Goal: Information Seeking & Learning: Learn about a topic

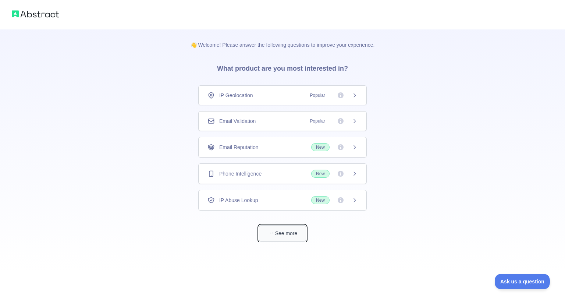
click at [271, 233] on icon "button" at bounding box center [271, 233] width 4 height 4
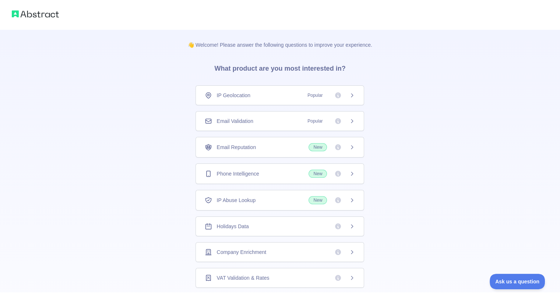
click at [293, 148] on div "Email Reputation New" at bounding box center [280, 147] width 150 height 8
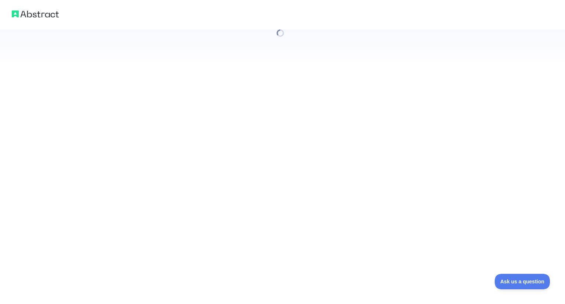
click at [297, 143] on div at bounding box center [282, 152] width 565 height 304
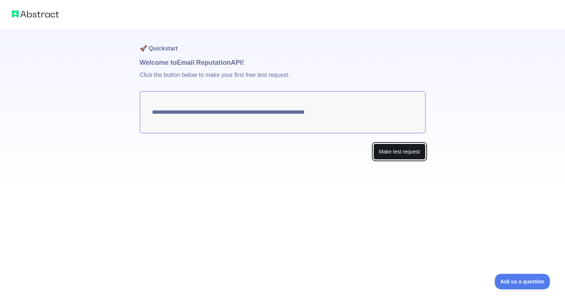
click at [390, 156] on button "Make test request" at bounding box center [399, 151] width 52 height 17
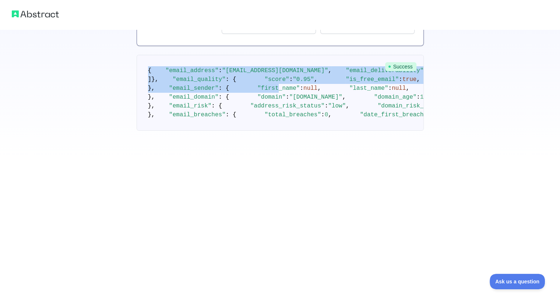
scroll to position [387, 0]
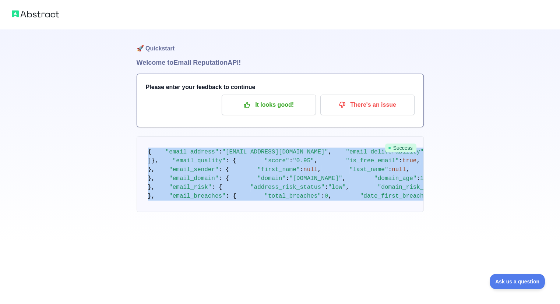
drag, startPoint x: 149, startPoint y: 116, endPoint x: 203, endPoint y: 275, distance: 168.1
click at [203, 241] on div "🚀 Quickstart Welcome to Email Reputation API! Please enter your feedback to con…" at bounding box center [279, 135] width 287 height 212
copy code "{ "email_address" : "vintagelwq@gmail.com" , "email_deliverability" : { "status…"
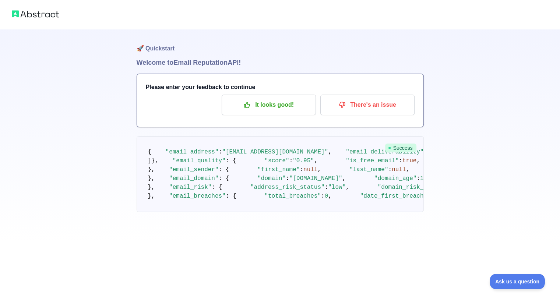
click at [166, 45] on h1 "🚀 Quickstart" at bounding box center [279, 43] width 287 height 28
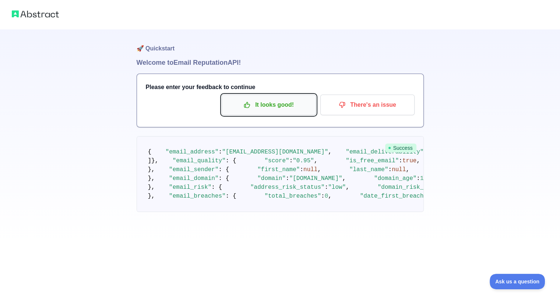
click at [264, 104] on p "It looks good!" at bounding box center [268, 105] width 83 height 13
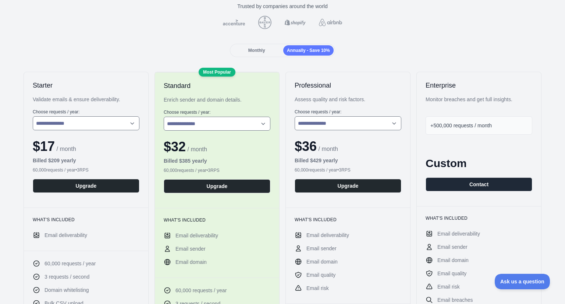
scroll to position [64, 0]
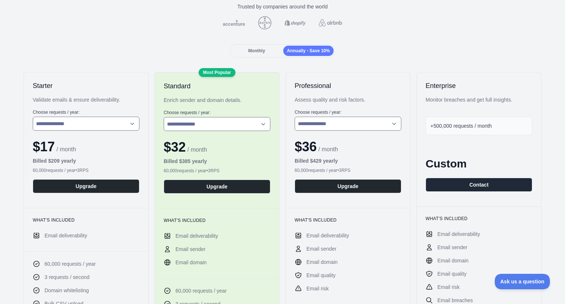
click at [219, 73] on div "Most Popular" at bounding box center [217, 72] width 37 height 9
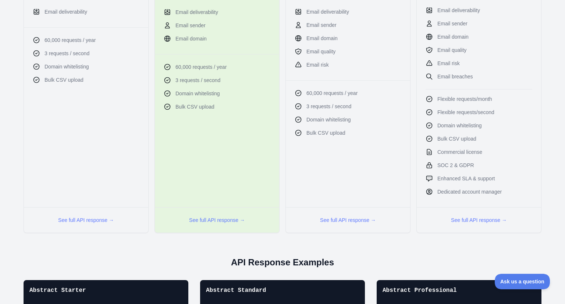
scroll to position [291, 0]
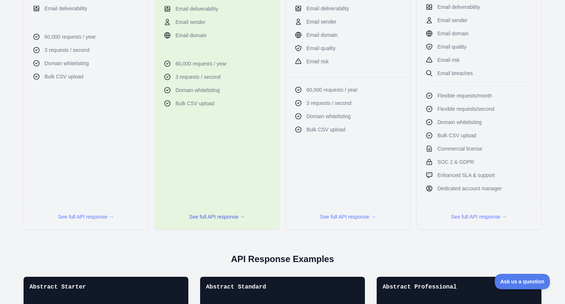
click at [218, 215] on button "See full API response →" at bounding box center [217, 216] width 56 height 7
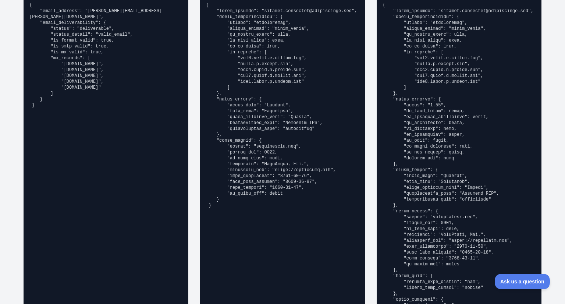
scroll to position [601, 0]
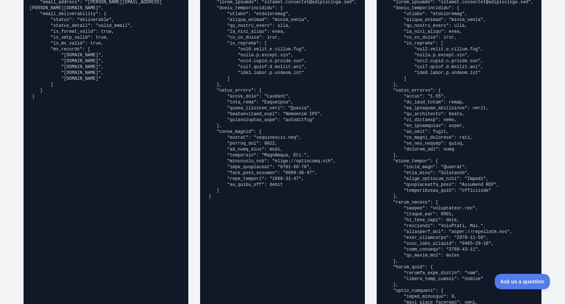
click at [446, 82] on pre at bounding box center [459, 160] width 153 height 335
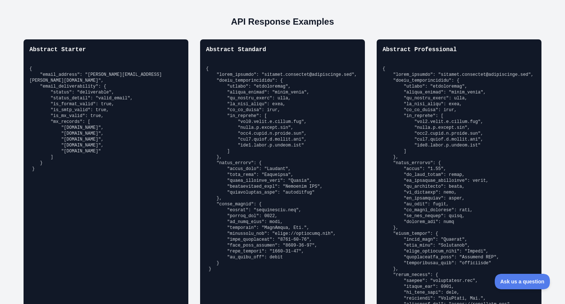
scroll to position [526, 0]
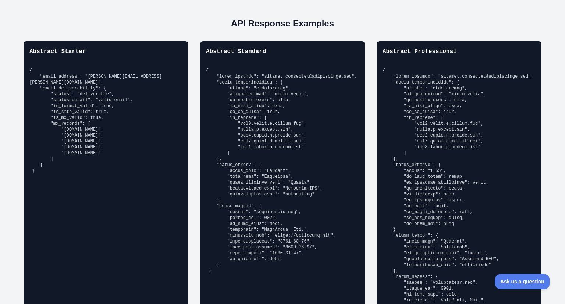
click at [458, 153] on pre at bounding box center [459, 235] width 153 height 335
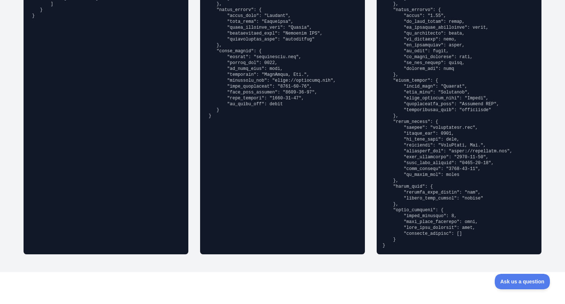
scroll to position [678, 0]
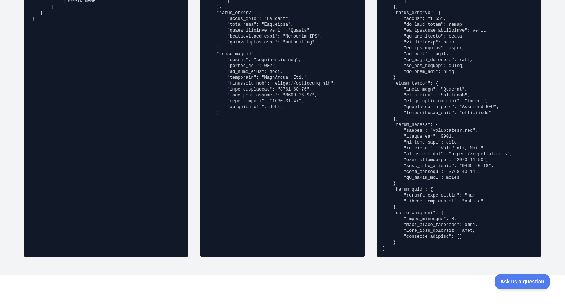
click at [466, 211] on pre at bounding box center [459, 83] width 153 height 335
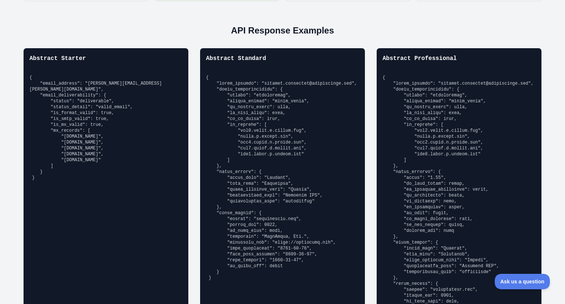
scroll to position [518, 0]
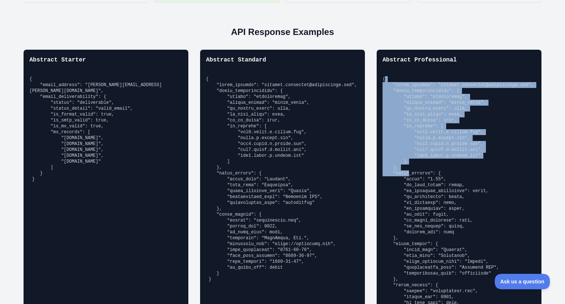
drag, startPoint x: 381, startPoint y: 77, endPoint x: 404, endPoint y: 174, distance: 99.8
click at [404, 174] on pre at bounding box center [459, 243] width 153 height 335
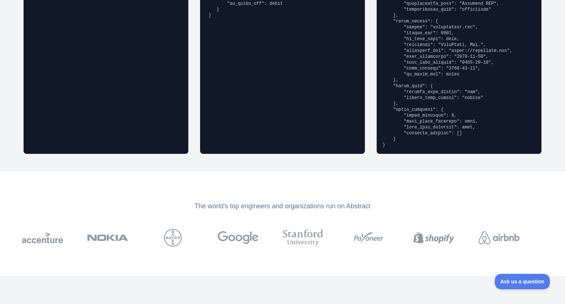
scroll to position [661, 0]
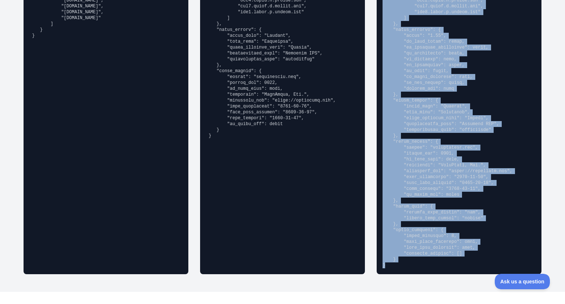
drag, startPoint x: 380, startPoint y: 59, endPoint x: 445, endPoint y: 265, distance: 215.7
click at [445, 265] on div "Abstract Professional" at bounding box center [459, 90] width 165 height 368
copy div "Abstract Professional { "email_address": "richard.hendricks@abstractapi.com", "…"
click at [445, 265] on pre at bounding box center [459, 100] width 153 height 335
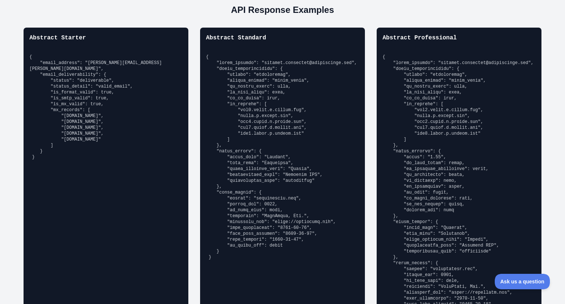
scroll to position [539, 0]
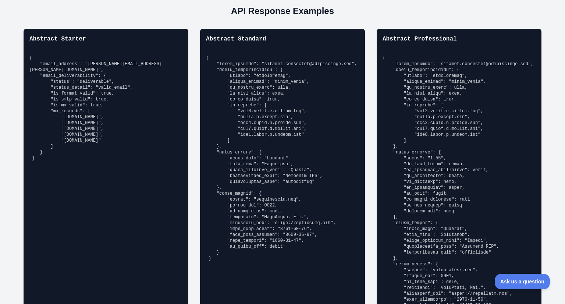
click at [403, 162] on pre at bounding box center [459, 222] width 153 height 335
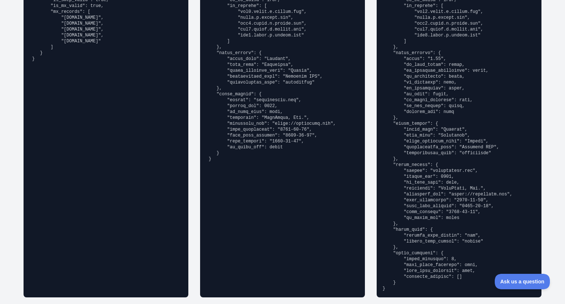
scroll to position [639, 0]
click at [420, 200] on pre at bounding box center [459, 122] width 153 height 335
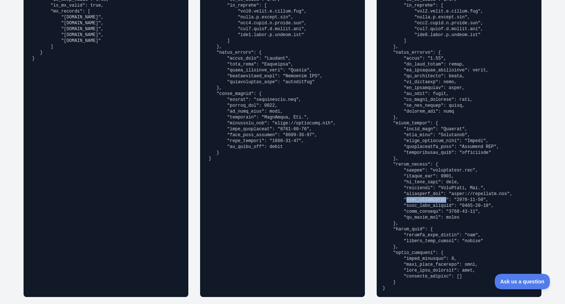
click at [420, 200] on pre at bounding box center [459, 122] width 153 height 335
copy pre "date_registered"
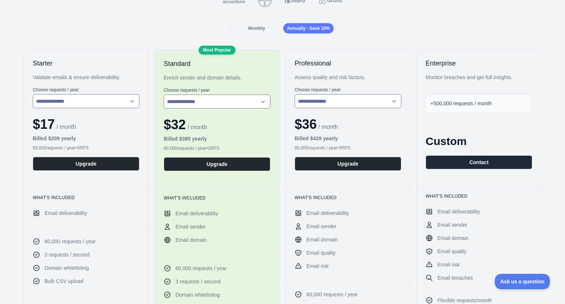
scroll to position [0, 0]
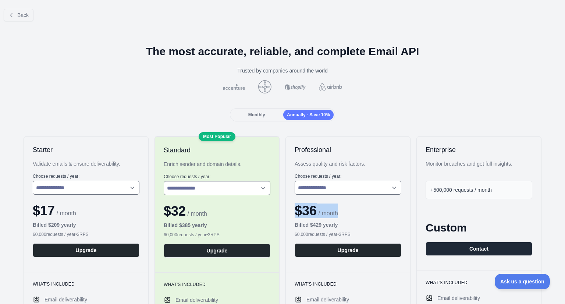
drag, startPoint x: 294, startPoint y: 209, endPoint x: 338, endPoint y: 211, distance: 44.5
click at [338, 211] on div "$ 36 / month" at bounding box center [348, 210] width 107 height 15
copy div "$ 36 / month"
click at [14, 16] on icon at bounding box center [11, 15] width 6 height 6
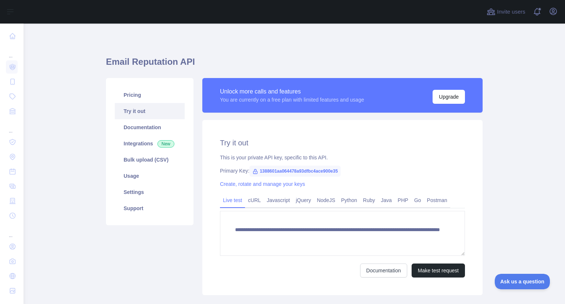
scroll to position [45, 0]
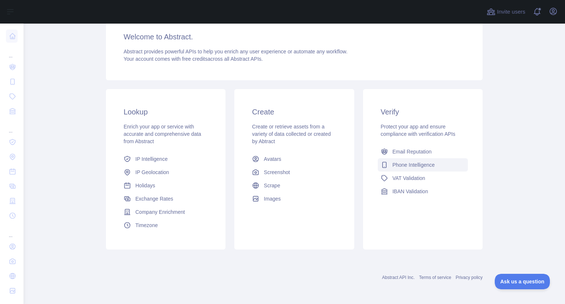
click at [395, 165] on span "Phone Intelligence" at bounding box center [414, 164] width 42 height 7
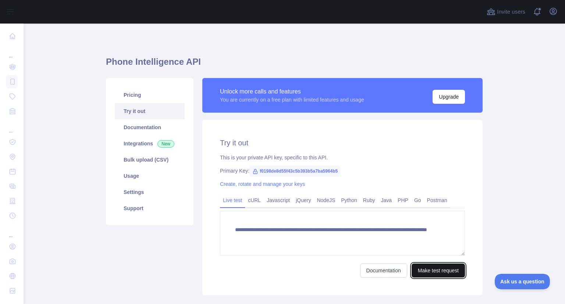
click at [430, 267] on button "Make test request" at bounding box center [438, 270] width 53 height 14
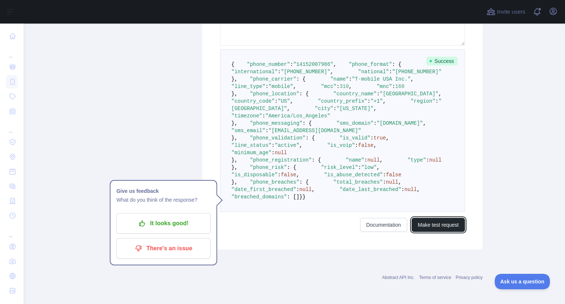
scroll to position [377, 0]
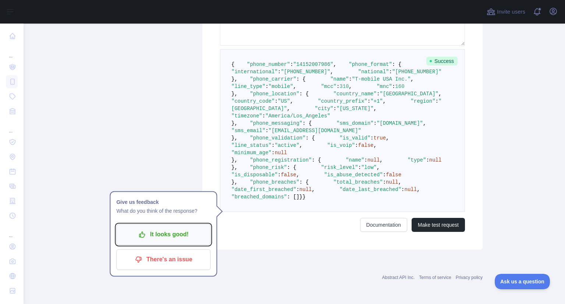
click at [164, 228] on p "It looks good!" at bounding box center [163, 234] width 83 height 13
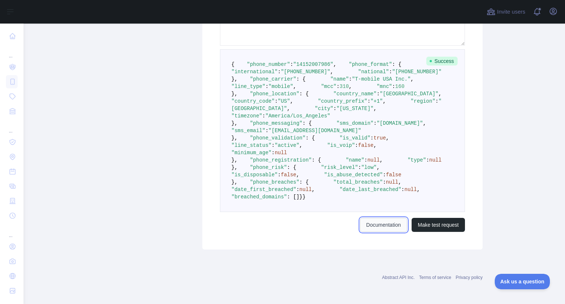
click at [379, 232] on link "Documentation" at bounding box center [383, 225] width 47 height 14
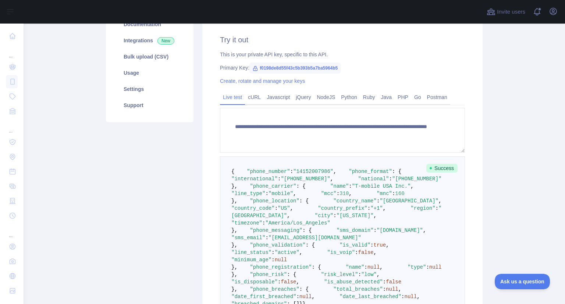
scroll to position [0, 0]
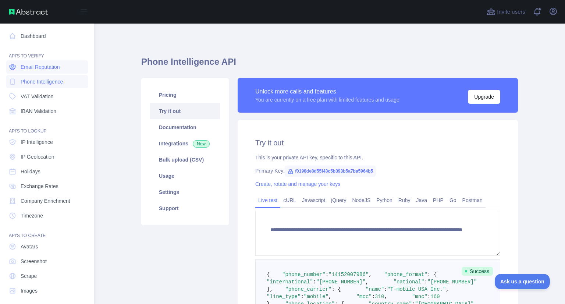
click at [38, 66] on span "Email Reputation" at bounding box center [40, 66] width 39 height 7
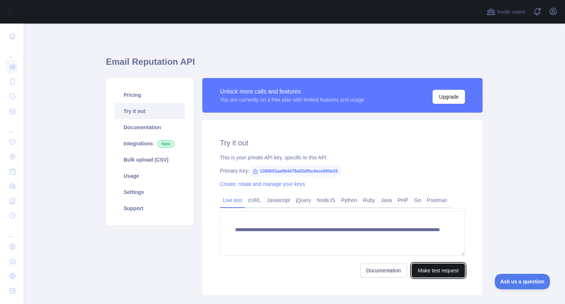
click at [432, 268] on button "Make test request" at bounding box center [438, 270] width 53 height 14
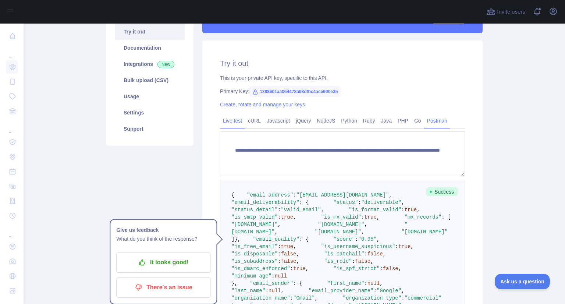
scroll to position [79, 0]
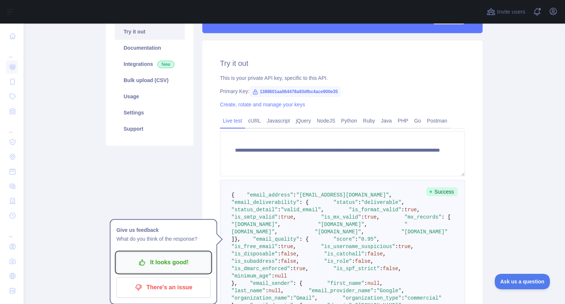
click at [172, 262] on p "It looks good!" at bounding box center [163, 262] width 83 height 13
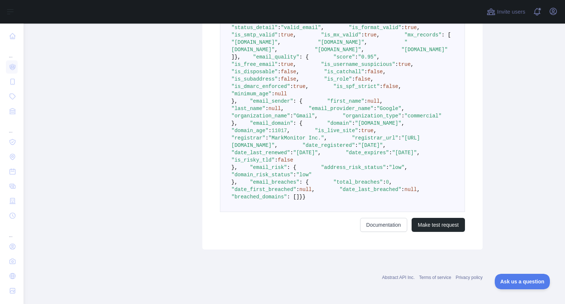
scroll to position [489, 0]
click at [422, 224] on button "Make test request" at bounding box center [438, 225] width 53 height 14
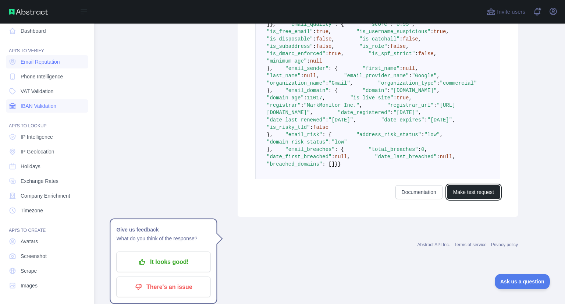
scroll to position [0, 0]
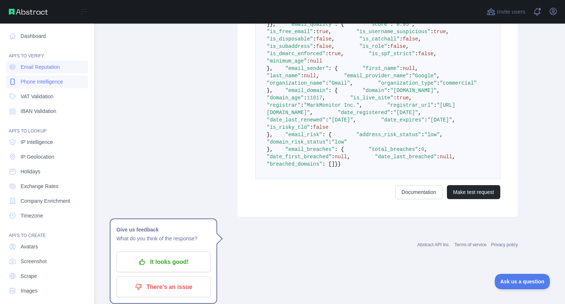
click at [43, 84] on span "Phone Intelligence" at bounding box center [42, 81] width 42 height 7
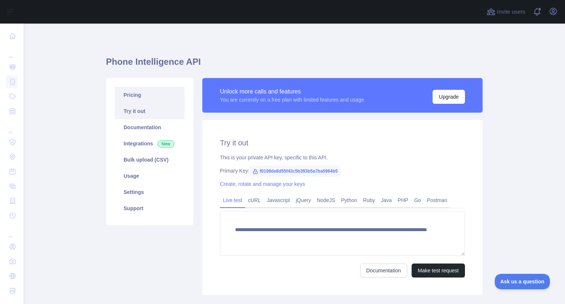
click at [135, 97] on link "Pricing" at bounding box center [150, 95] width 70 height 16
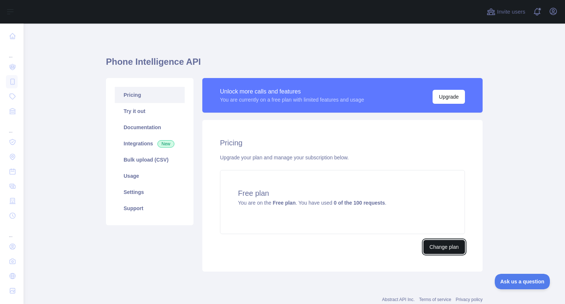
click at [439, 251] on button "Change plan" at bounding box center [444, 247] width 42 height 14
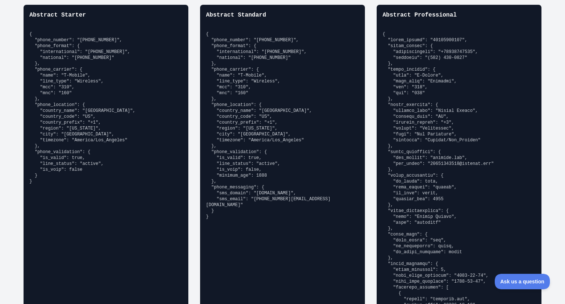
scroll to position [553, 0]
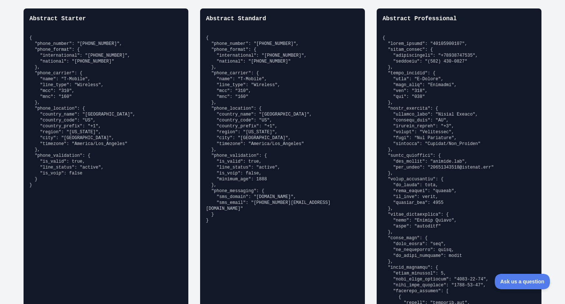
click at [446, 97] on pre at bounding box center [459, 185] width 153 height 300
click at [452, 96] on pre at bounding box center [459, 185] width 153 height 300
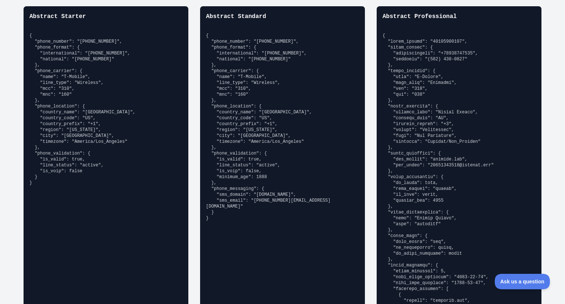
scroll to position [557, 0]
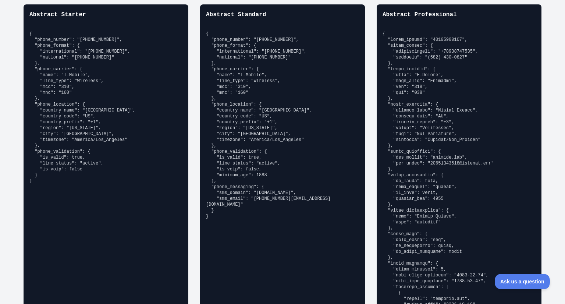
click at [450, 87] on pre at bounding box center [459, 181] width 153 height 300
click at [442, 89] on pre at bounding box center [459, 181] width 153 height 300
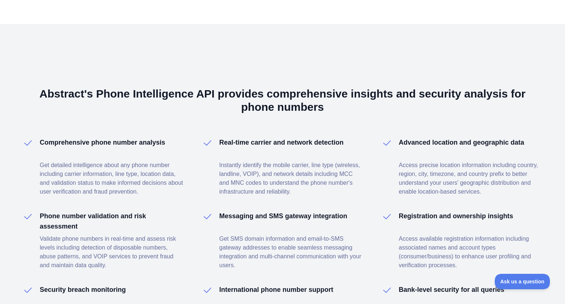
scroll to position [784, 0]
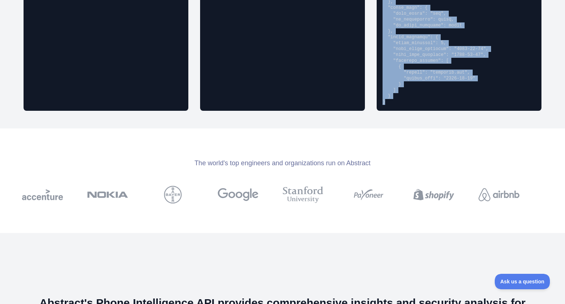
drag, startPoint x: 379, startPoint y: 46, endPoint x: 484, endPoint y: 103, distance: 119.7
copy pre "{ "phone_number": "14159929960", "phone_format": { "international": "+141599299…"
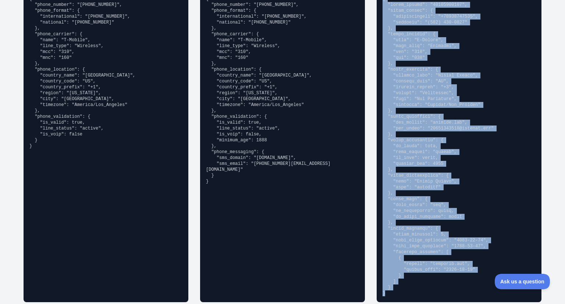
scroll to position [522, 0]
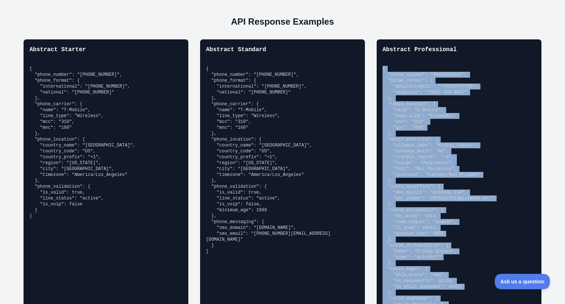
click at [461, 115] on pre at bounding box center [459, 216] width 153 height 300
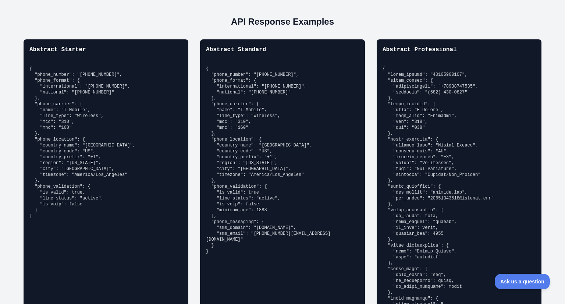
click at [406, 214] on pre at bounding box center [459, 216] width 153 height 300
copy pre "is_valid"
click at [405, 116] on pre at bounding box center [459, 216] width 153 height 300
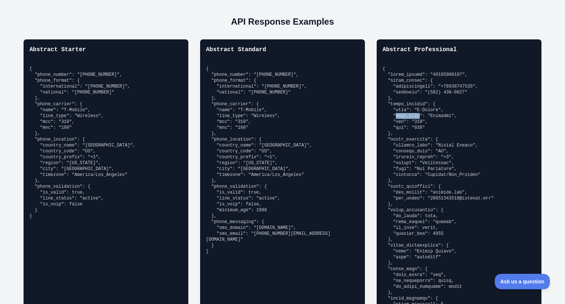
copy pre "line_type"
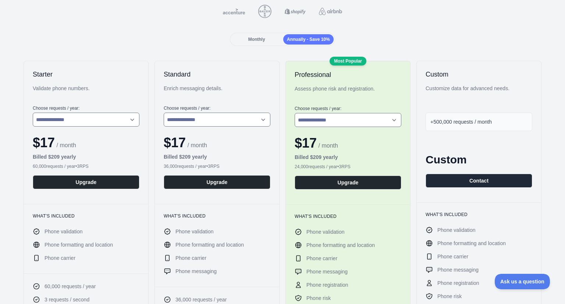
scroll to position [74, 0]
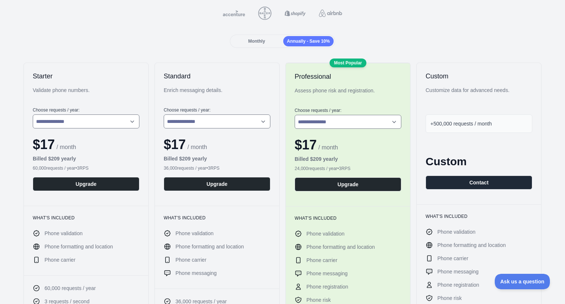
click at [315, 76] on h2 "Professional" at bounding box center [348, 76] width 107 height 9
copy h2 "Professional"
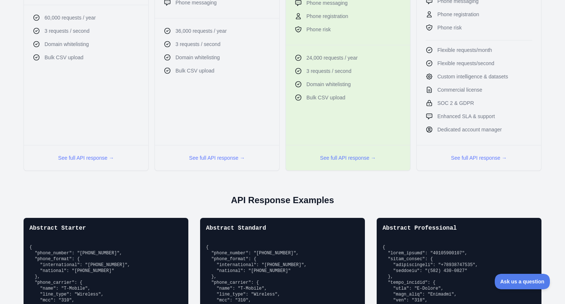
scroll to position [344, 0]
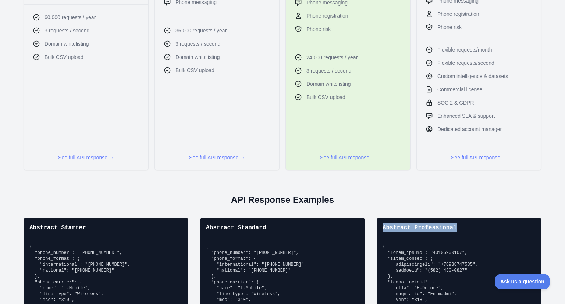
drag, startPoint x: 379, startPoint y: 226, endPoint x: 447, endPoint y: 226, distance: 67.3
click at [447, 226] on h3 "Abstract Professional" at bounding box center [459, 227] width 153 height 9
copy h3 "Abstract Professional"
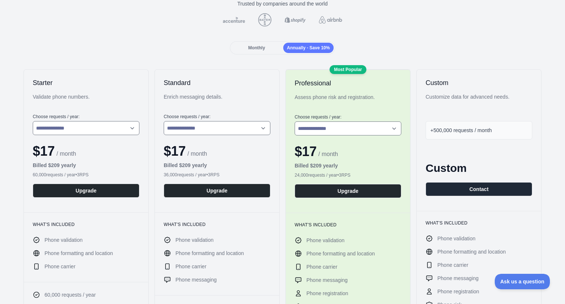
scroll to position [67, 0]
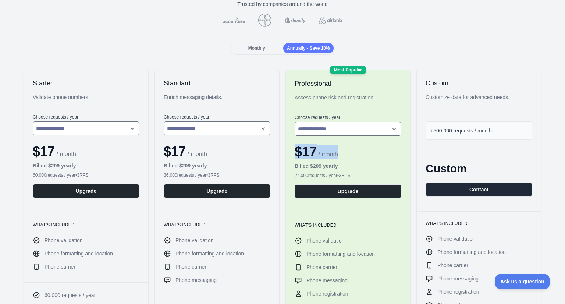
drag, startPoint x: 292, startPoint y: 152, endPoint x: 336, endPoint y: 156, distance: 44.0
click at [336, 156] on div "$ 17 / month" at bounding box center [348, 152] width 107 height 15
copy div "$ 17 / month"
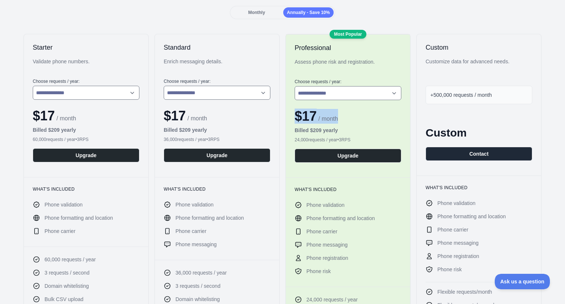
scroll to position [0, 0]
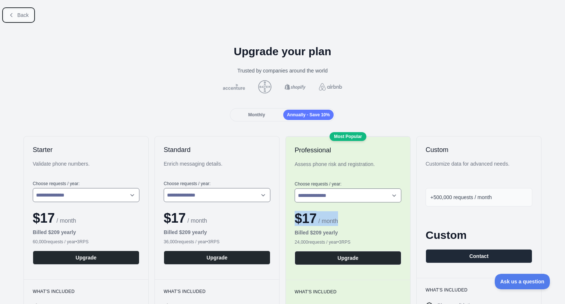
click at [13, 12] on icon at bounding box center [11, 15] width 6 height 6
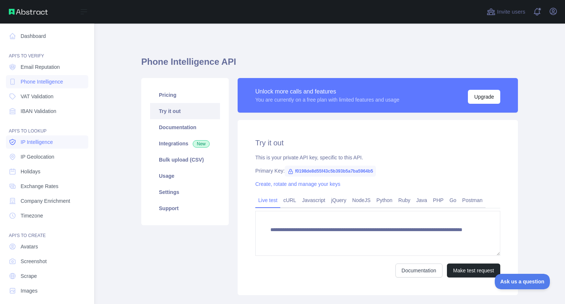
drag, startPoint x: 45, startPoint y: 142, endPoint x: 39, endPoint y: 141, distance: 6.4
click at [39, 141] on span "IP Intelligence" at bounding box center [37, 141] width 32 height 7
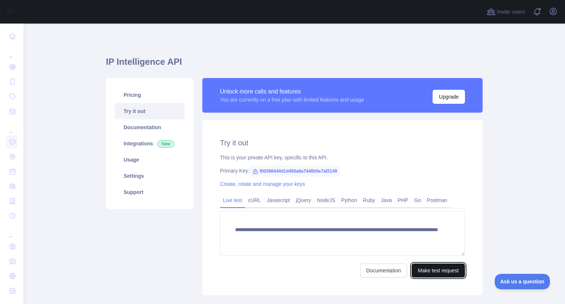
click at [450, 270] on button "Make test request" at bounding box center [438, 270] width 53 height 14
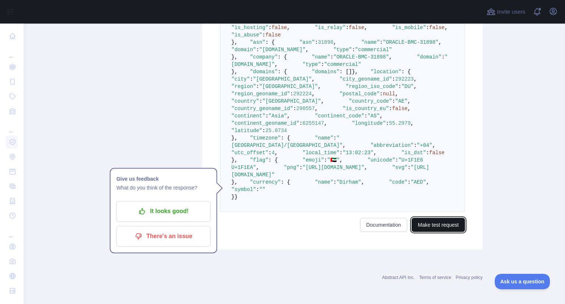
scroll to position [276, 0]
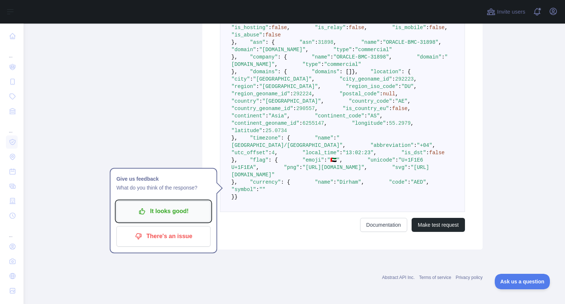
click at [175, 205] on p "It looks good!" at bounding box center [163, 211] width 83 height 13
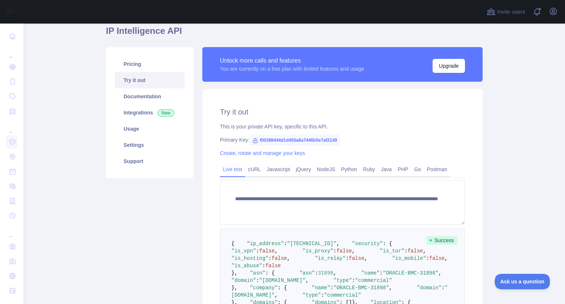
scroll to position [0, 0]
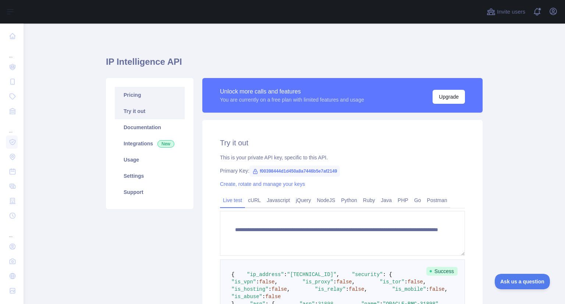
click at [142, 95] on link "Pricing" at bounding box center [150, 95] width 70 height 16
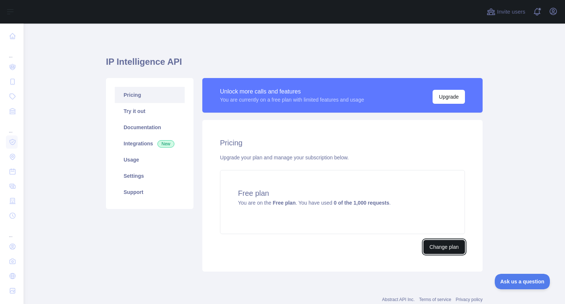
click at [442, 247] on button "Change plan" at bounding box center [444, 247] width 42 height 14
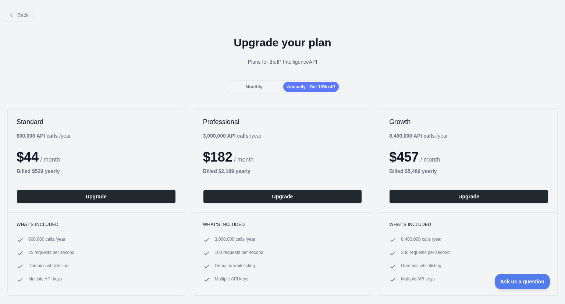
click at [262, 87] on div "Monthly" at bounding box center [254, 87] width 56 height 10
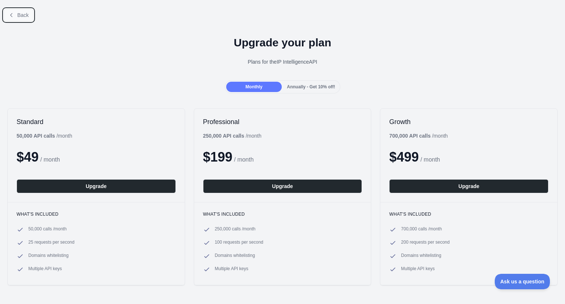
click at [15, 17] on button "Back" at bounding box center [19, 15] width 30 height 13
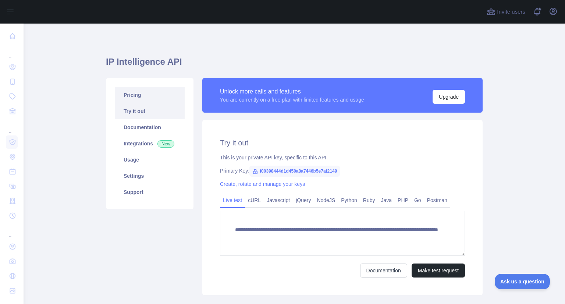
click at [137, 96] on link "Pricing" at bounding box center [150, 95] width 70 height 16
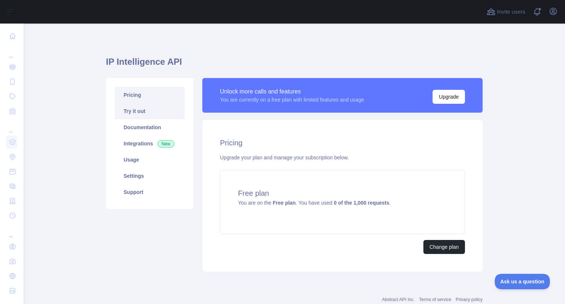
click at [142, 113] on link "Try it out" at bounding box center [150, 111] width 70 height 16
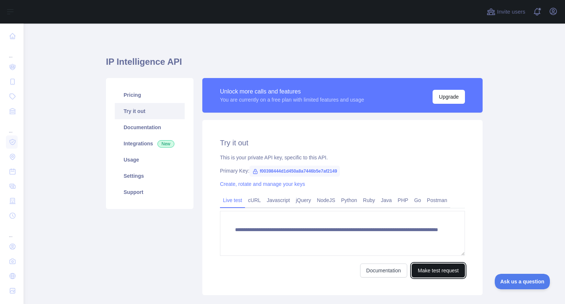
click at [441, 273] on button "Make test request" at bounding box center [438, 270] width 53 height 14
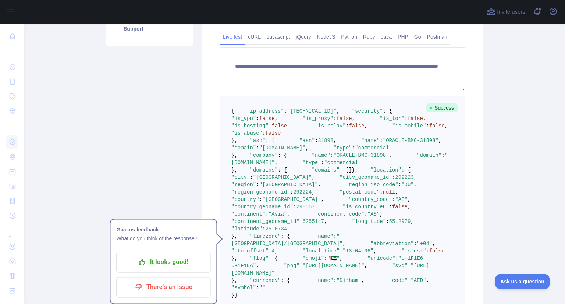
scroll to position [188, 0]
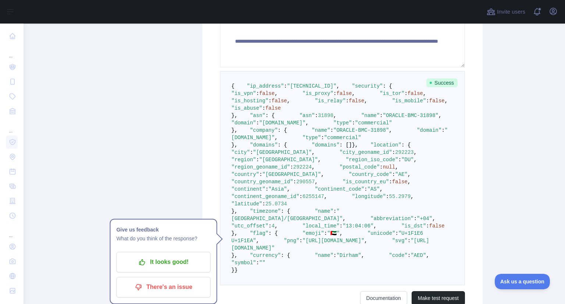
click at [334, 119] on pre "{ "ip_address" : "145.241.123.81" , "security" : { "is_vpn" : false , "is_proxy…" at bounding box center [342, 178] width 245 height 214
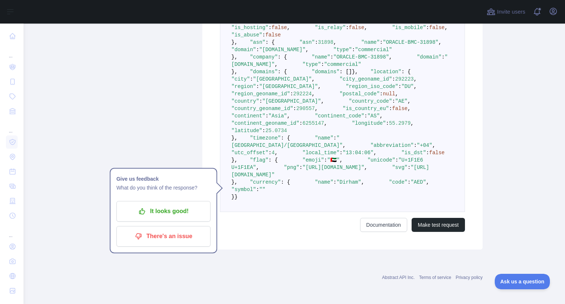
scroll to position [331, 0]
click at [394, 178] on pre "{ "ip_address" : "145.241.123.81" , "security" : { "is_vpn" : false , "is_proxy…" at bounding box center [342, 105] width 245 height 214
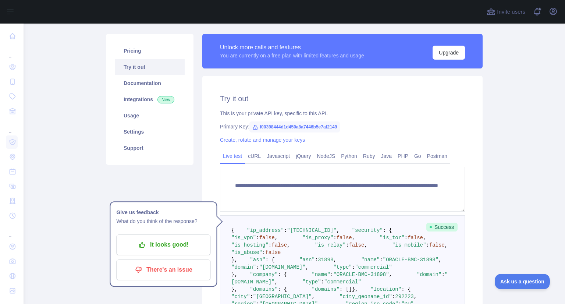
scroll to position [49, 0]
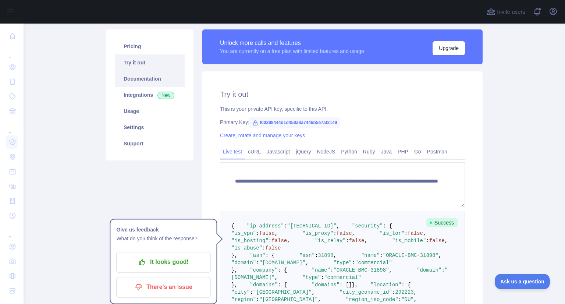
click at [153, 78] on link "Documentation" at bounding box center [150, 79] width 70 height 16
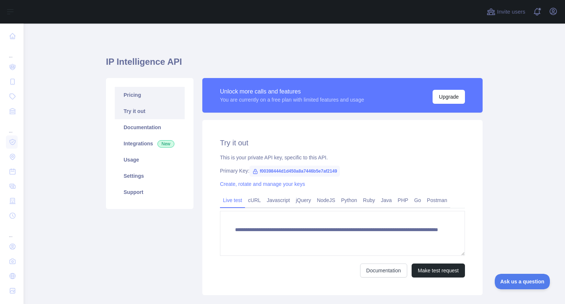
click at [129, 95] on link "Pricing" at bounding box center [150, 95] width 70 height 16
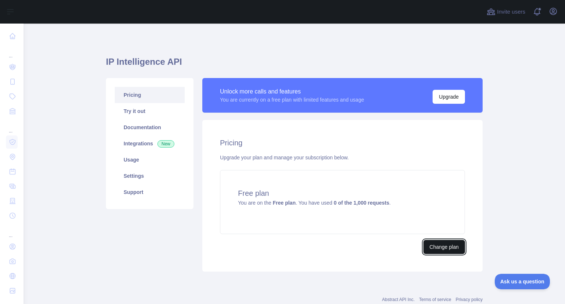
click at [446, 246] on button "Change plan" at bounding box center [444, 247] width 42 height 14
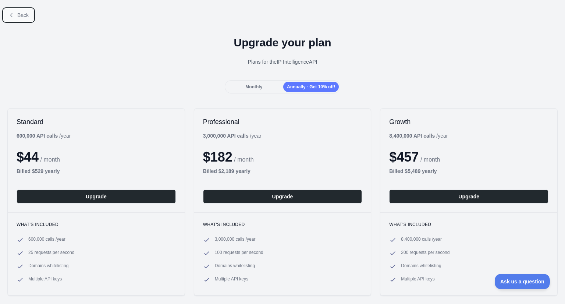
click at [15, 15] on button "Back" at bounding box center [19, 15] width 30 height 13
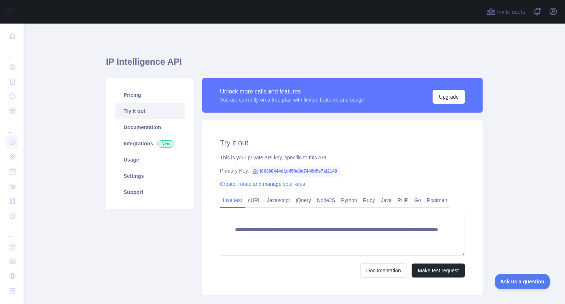
click at [143, 114] on link "Try it out" at bounding box center [150, 111] width 70 height 16
click at [439, 272] on button "Make test request" at bounding box center [438, 270] width 53 height 14
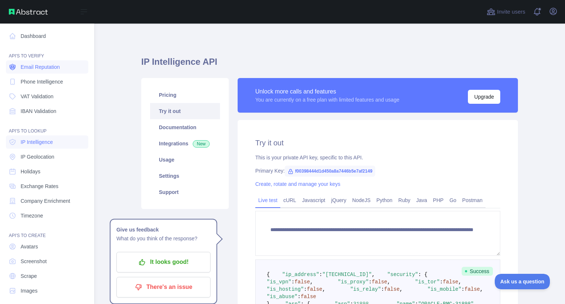
click at [40, 70] on span "Email Reputation" at bounding box center [40, 66] width 39 height 7
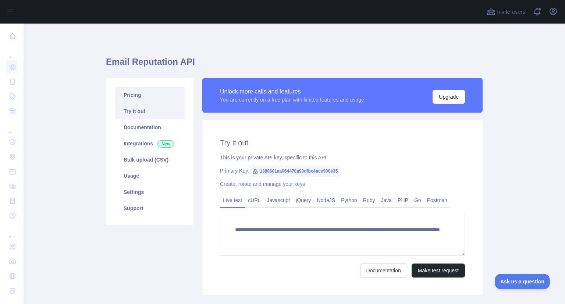
click at [129, 96] on link "Pricing" at bounding box center [150, 95] width 70 height 16
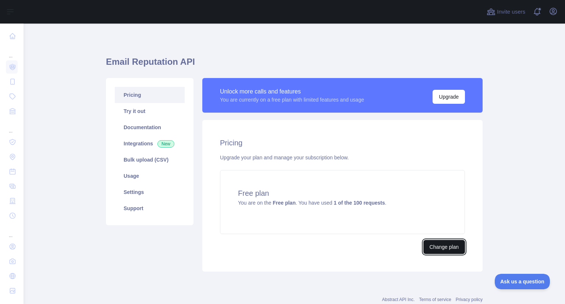
click at [446, 245] on button "Change plan" at bounding box center [444, 247] width 42 height 14
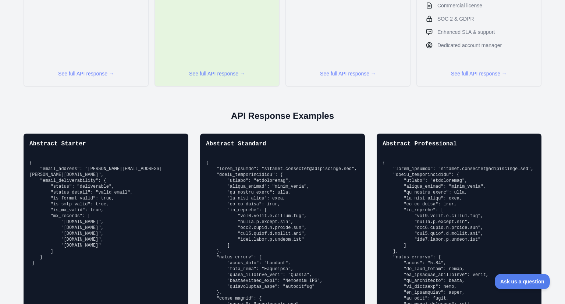
scroll to position [418, 0]
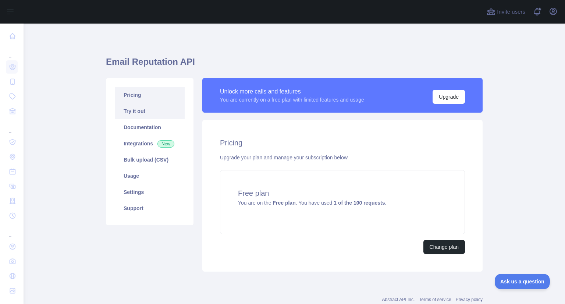
click at [141, 110] on link "Try it out" at bounding box center [150, 111] width 70 height 16
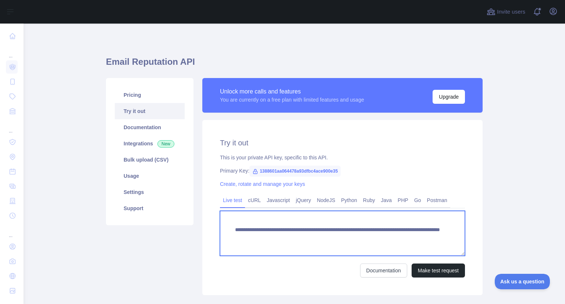
click at [316, 242] on textarea "**********" at bounding box center [342, 233] width 245 height 45
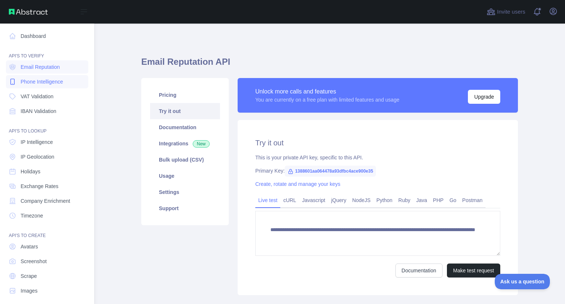
click at [43, 81] on span "Phone Intelligence" at bounding box center [42, 81] width 42 height 7
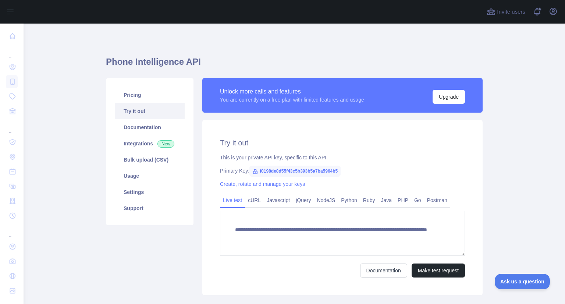
click at [144, 115] on link "Try it out" at bounding box center [150, 111] width 70 height 16
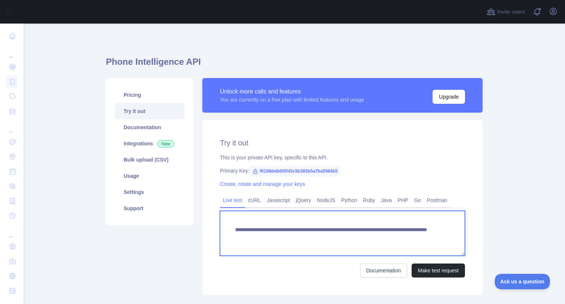
click at [310, 241] on textarea "**********" at bounding box center [342, 233] width 245 height 45
